Goal: Book appointment/travel/reservation

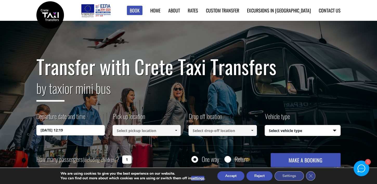
click at [75, 130] on input "[DATE] 12:19" at bounding box center [70, 130] width 68 height 10
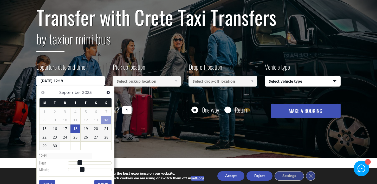
scroll to position [50, 0]
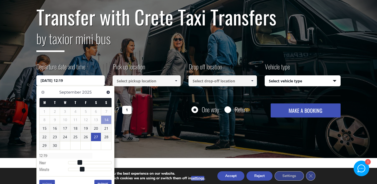
click at [98, 138] on link "27" at bounding box center [96, 137] width 10 height 8
type input "[DATE] 00:00"
click at [164, 83] on input at bounding box center [147, 80] width 68 height 11
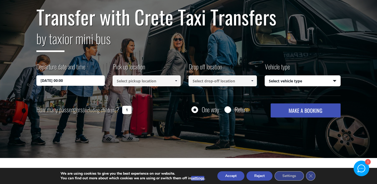
click at [176, 81] on span at bounding box center [176, 81] width 4 height 4
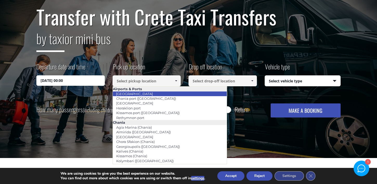
click at [145, 92] on li "[GEOGRAPHIC_DATA]" at bounding box center [170, 93] width 114 height 5
type input "[GEOGRAPHIC_DATA]"
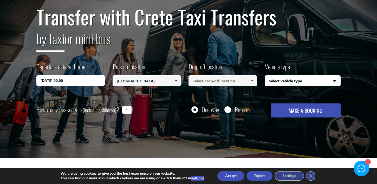
click at [215, 81] on input at bounding box center [222, 80] width 68 height 11
click at [254, 81] on span at bounding box center [252, 81] width 4 height 4
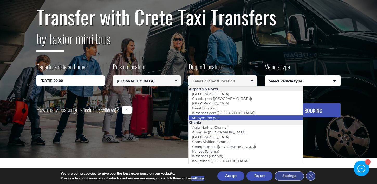
click at [236, 118] on li "Rethymnon port" at bounding box center [246, 117] width 114 height 5
type input "Rethymnon port"
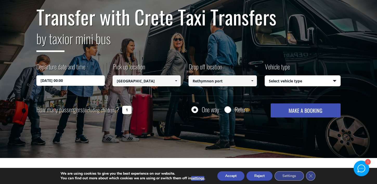
click at [337, 78] on select "Select vehicle type Taxi (4 passengers) Mercedes E Class Mini Van (7 passengers…" at bounding box center [303, 81] width 76 height 11
select select "540"
click at [265, 76] on select "Select vehicle type Taxi (4 passengers) Mercedes E Class Mini Van (7 passengers…" at bounding box center [303, 81] width 76 height 11
click at [292, 110] on button "MAKE A BOOKING" at bounding box center [306, 110] width 70 height 14
